Goal: Task Accomplishment & Management: Complete application form

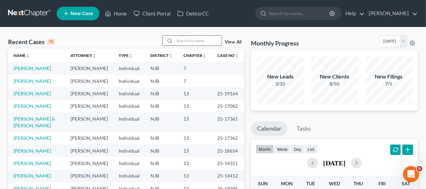
click at [177, 39] on input "search" at bounding box center [197, 41] width 47 height 10
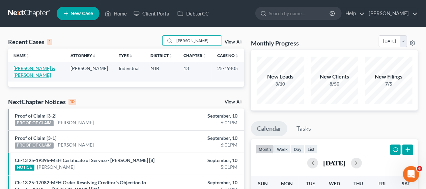
type input "[PERSON_NAME]"
click at [28, 68] on link "[PERSON_NAME] & [PERSON_NAME]" at bounding box center [34, 71] width 42 height 12
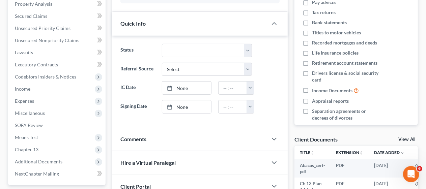
scroll to position [135, 0]
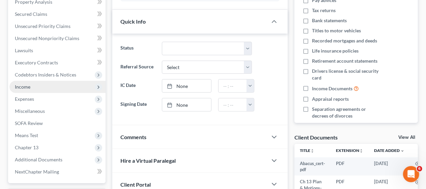
click at [68, 84] on span "Income" at bounding box center [57, 87] width 96 height 12
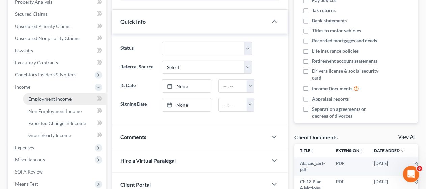
click at [71, 98] on link "Employment Income" at bounding box center [64, 99] width 83 height 12
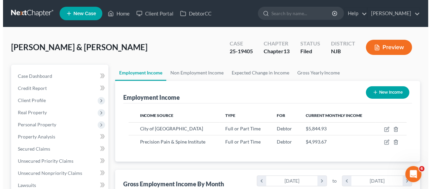
scroll to position [120, 170]
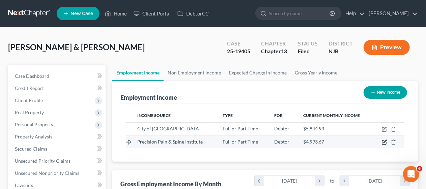
click at [383, 143] on icon "button" at bounding box center [384, 141] width 3 height 3
select select "0"
select select "33"
select select "2"
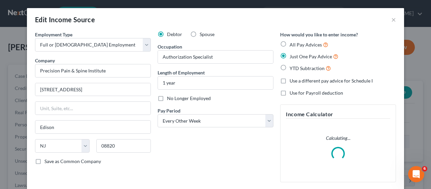
scroll to position [120, 172]
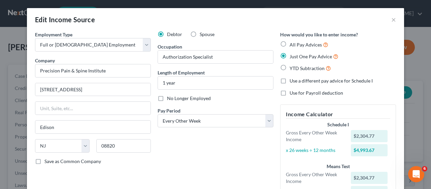
click at [200, 33] on label "Spouse" at bounding box center [207, 34] width 15 height 7
click at [202, 33] on input "Spouse" at bounding box center [204, 33] width 4 height 4
radio input "true"
click at [207, 159] on div "Debtor Spouse Occupation Authorization Specialist Length of Employment 1 year N…" at bounding box center [215, 121] width 123 height 180
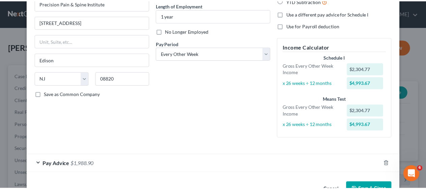
scroll to position [87, 0]
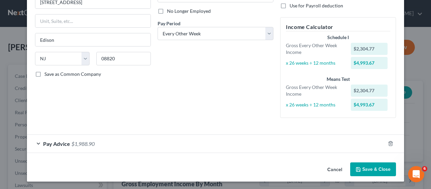
click at [371, 168] on button "Save & Close" at bounding box center [373, 169] width 46 height 14
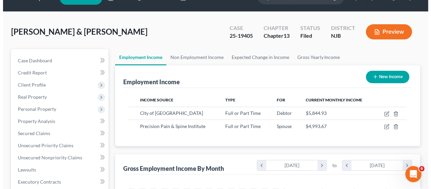
scroll to position [0, 0]
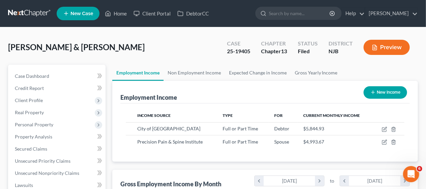
click at [377, 45] on button "Preview" at bounding box center [386, 47] width 46 height 15
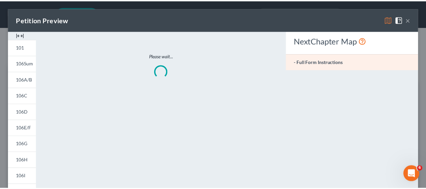
scroll to position [120, 172]
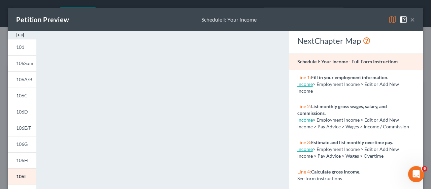
click at [410, 18] on button "×" at bounding box center [412, 19] width 5 height 8
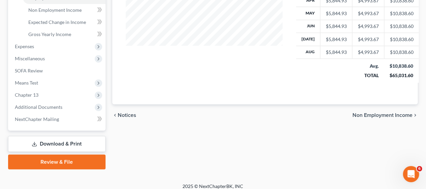
scroll to position [241, 0]
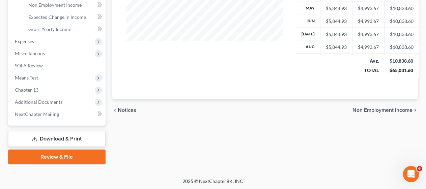
click at [66, 136] on link "Download & Print" at bounding box center [56, 139] width 97 height 16
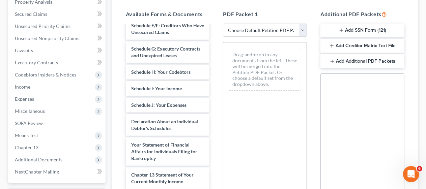
scroll to position [165, 0]
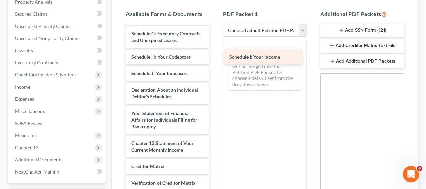
drag, startPoint x: 151, startPoint y: 92, endPoint x: 249, endPoint y: 56, distance: 104.5
click at [215, 56] on div "Schedule I: Your Income Abacus_cert-pdf Ch 13 Plan & Motions-pdf Voluntary Peti…" at bounding box center [167, 52] width 95 height 383
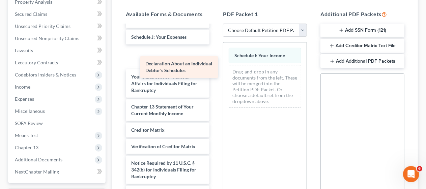
scroll to position [198, 0]
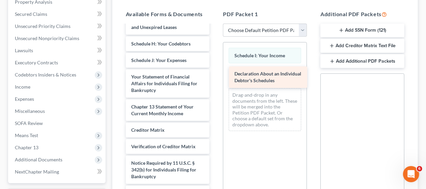
drag, startPoint x: 158, startPoint y: 55, endPoint x: 261, endPoint y: 75, distance: 105.2
click at [215, 75] on div "Declaration About an Individual Debtor's Schedules Abacus_cert-pdf Ch 13 Plan &…" at bounding box center [167, 27] width 95 height 360
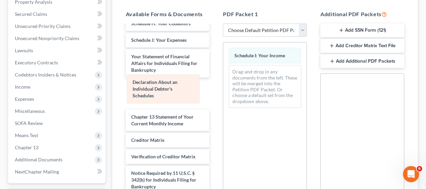
scroll to position [221, 0]
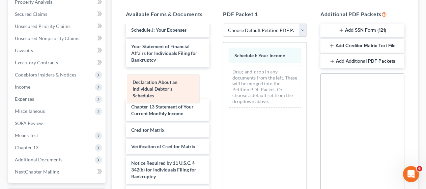
drag, startPoint x: 271, startPoint y: 77, endPoint x: 142, endPoint y: 88, distance: 129.5
click at [223, 88] on div "Declaration About an Individual Debtor's Schedules Schedule I: Your Income Decl…" at bounding box center [264, 77] width 83 height 71
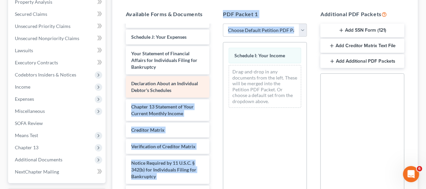
drag, startPoint x: 150, startPoint y: 88, endPoint x: 171, endPoint y: 86, distance: 21.1
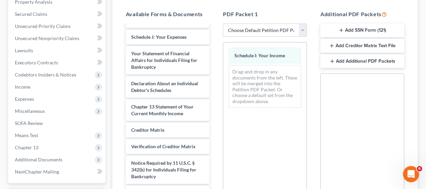
click at [266, 126] on div "Schedule I: Your Income Drag-and-drop in any documents from the left. These wil…" at bounding box center [265, 134] width 84 height 185
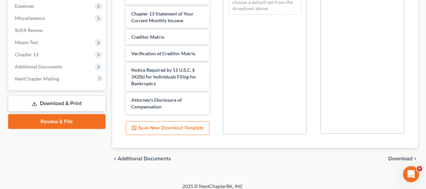
scroll to position [233, 0]
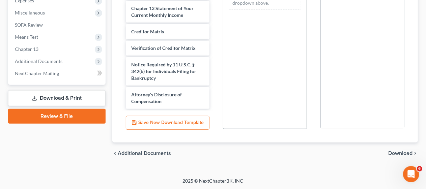
click at [397, 151] on span "Download" at bounding box center [400, 153] width 24 height 5
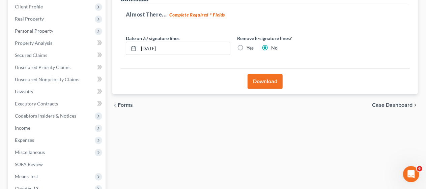
scroll to position [24, 0]
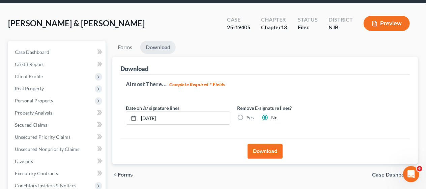
click at [265, 149] on button "Download" at bounding box center [264, 151] width 35 height 15
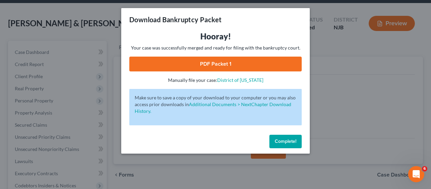
click at [216, 63] on link "PDF Packet 1" at bounding box center [215, 64] width 172 height 15
click at [284, 139] on span "Complete!" at bounding box center [286, 141] width 22 height 6
